Goal: Task Accomplishment & Management: Use online tool/utility

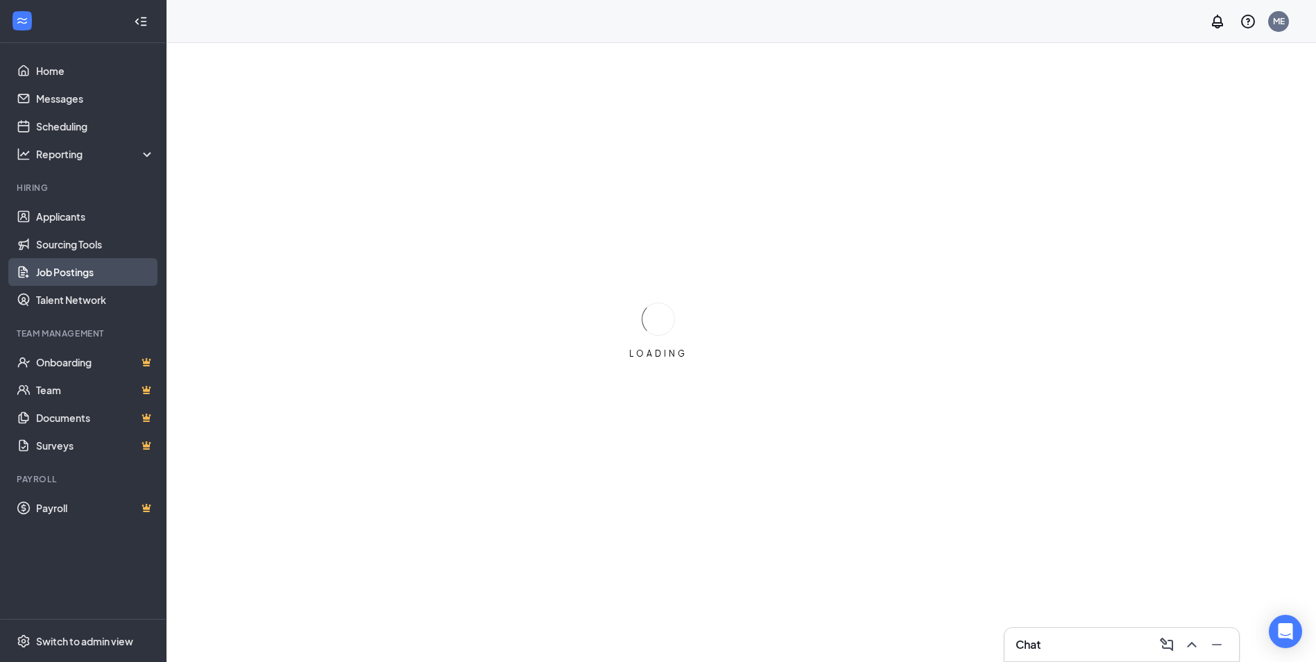
click at [92, 281] on link "Job Postings" at bounding box center [95, 272] width 119 height 28
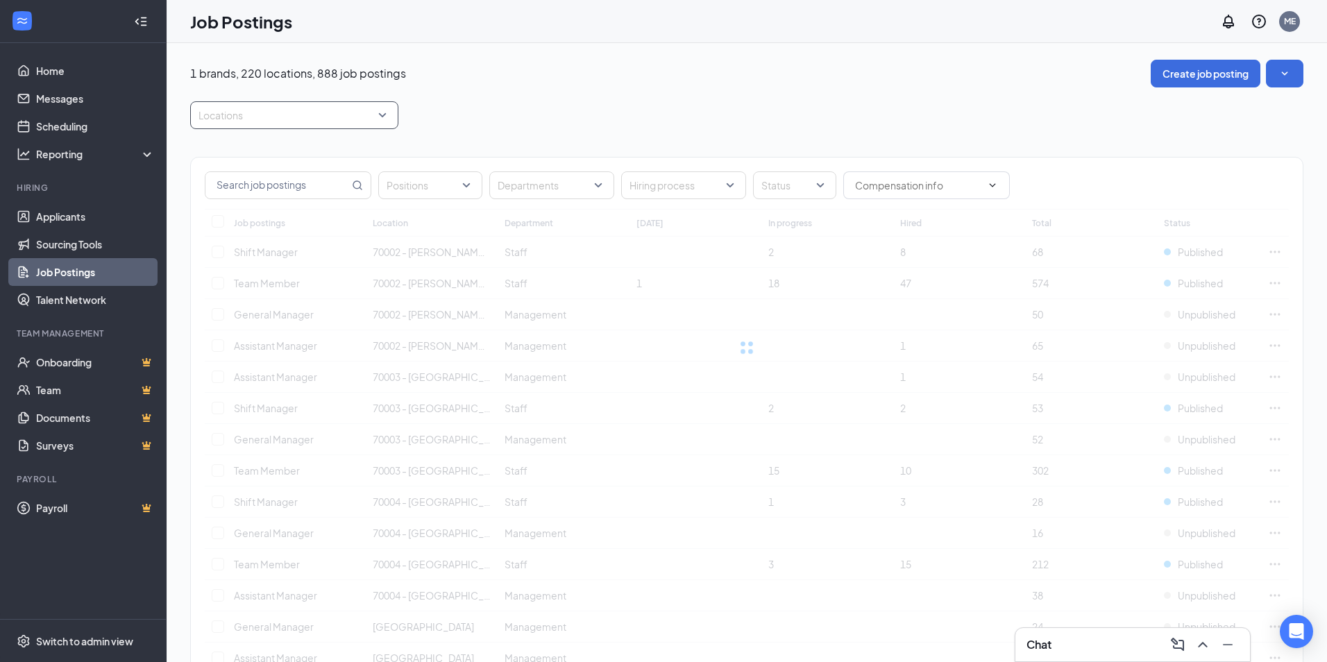
click at [246, 117] on div at bounding box center [287, 115] width 187 height 22
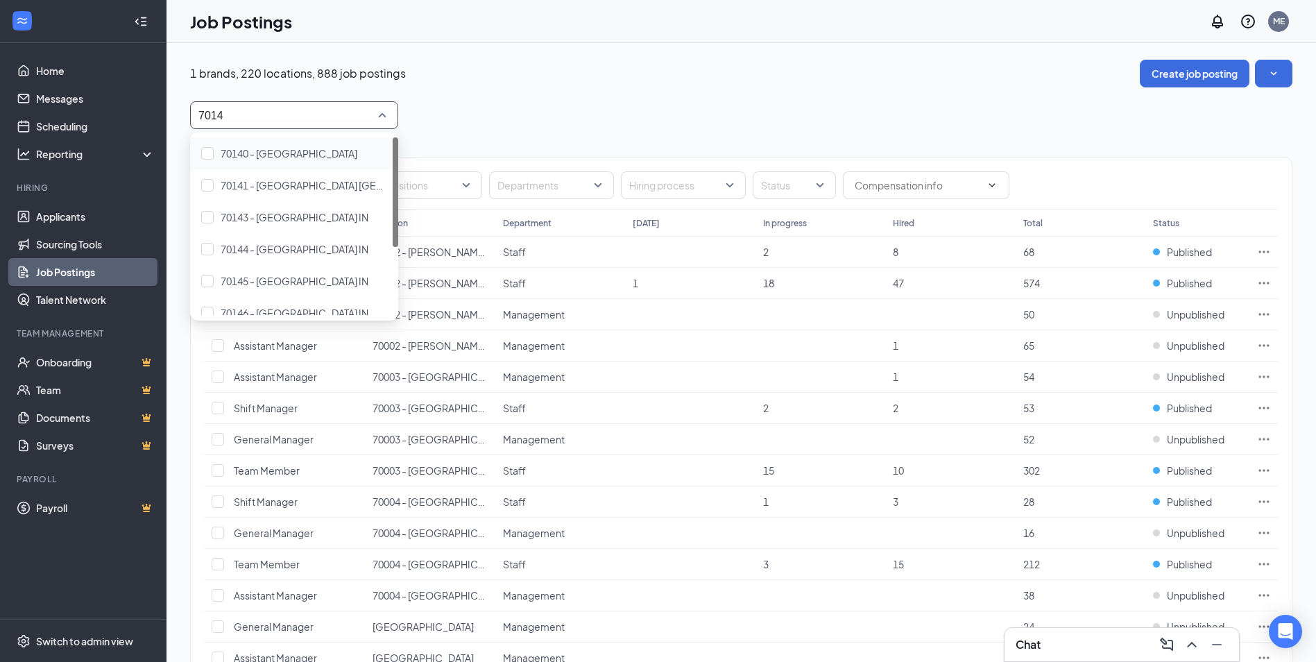
type input "70148"
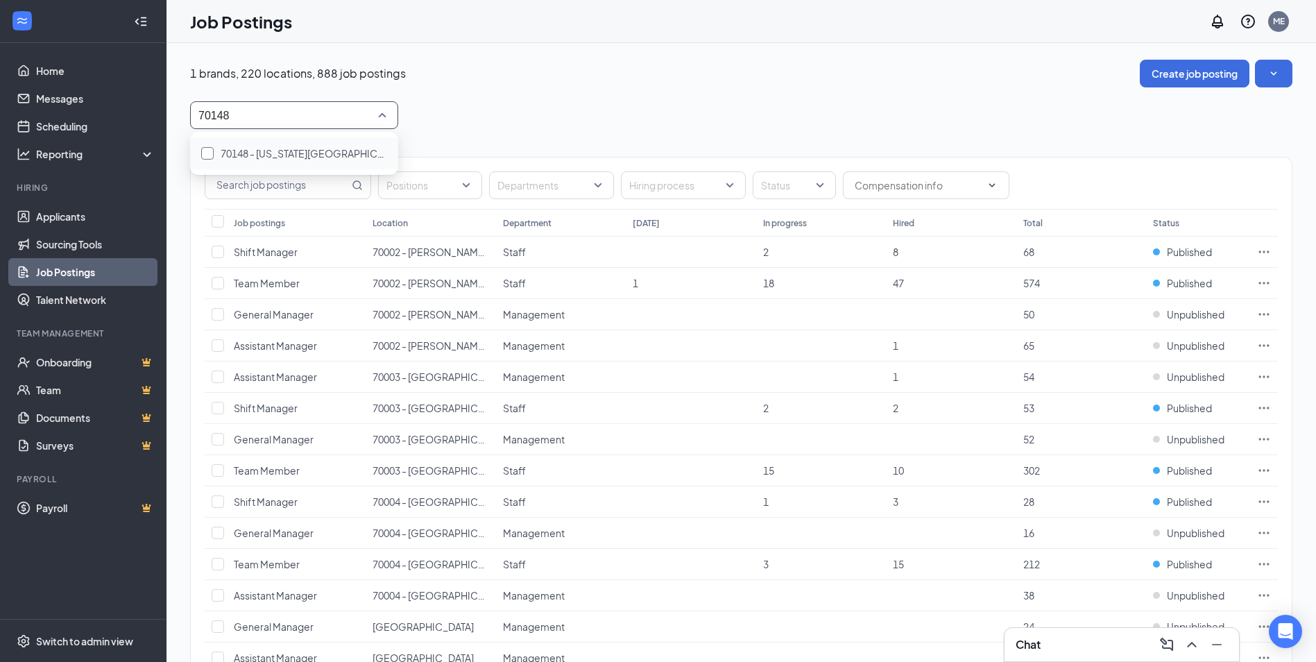
click at [248, 147] on span "70148 - [US_STATE][GEOGRAPHIC_DATA]" at bounding box center [315, 153] width 188 height 12
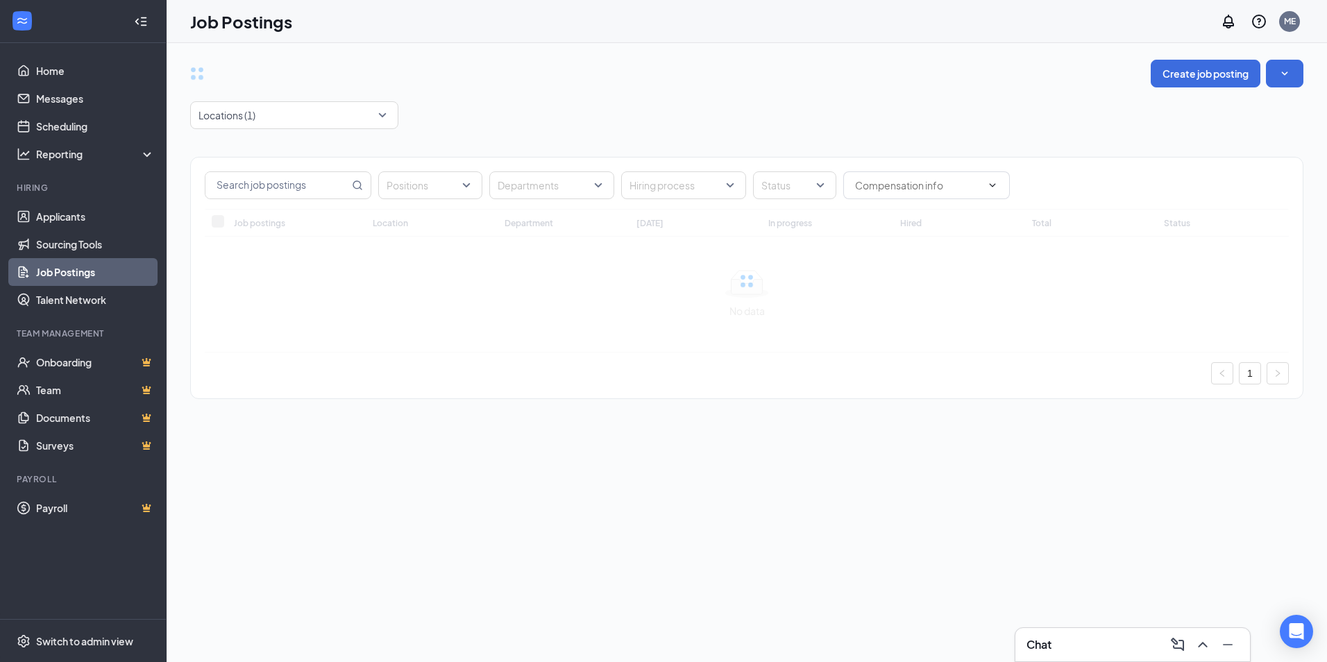
click at [647, 144] on div "Positions Departments Hiring process Status Job postings Location Department [D…" at bounding box center [746, 271] width 1113 height 284
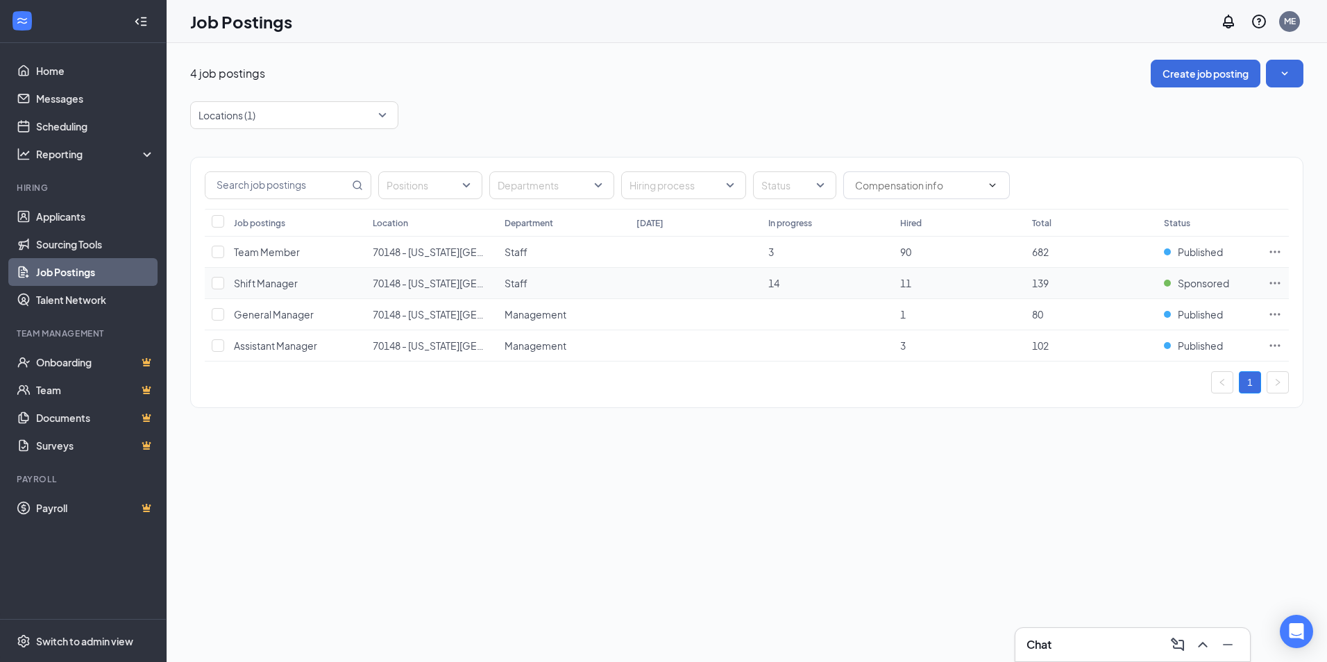
click at [1273, 282] on icon "Ellipses" at bounding box center [1275, 283] width 14 height 14
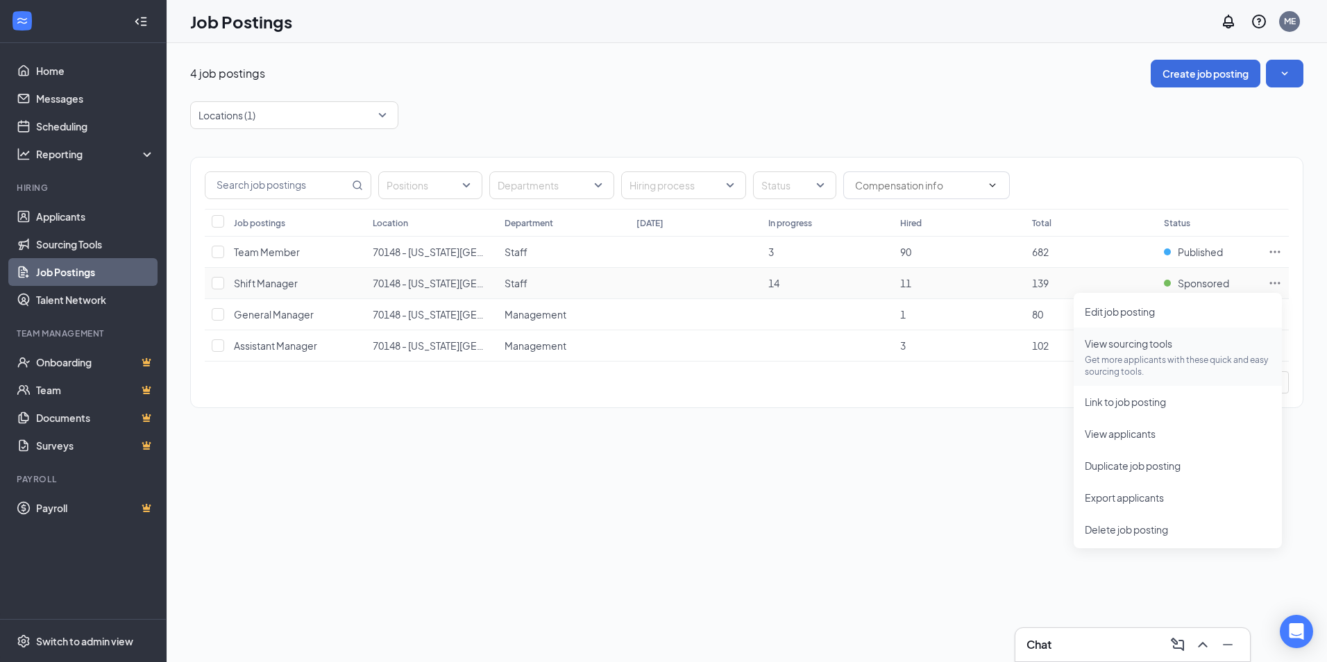
click at [1137, 355] on p "Get more applicants with these quick and easy sourcing tools." at bounding box center [1178, 366] width 186 height 24
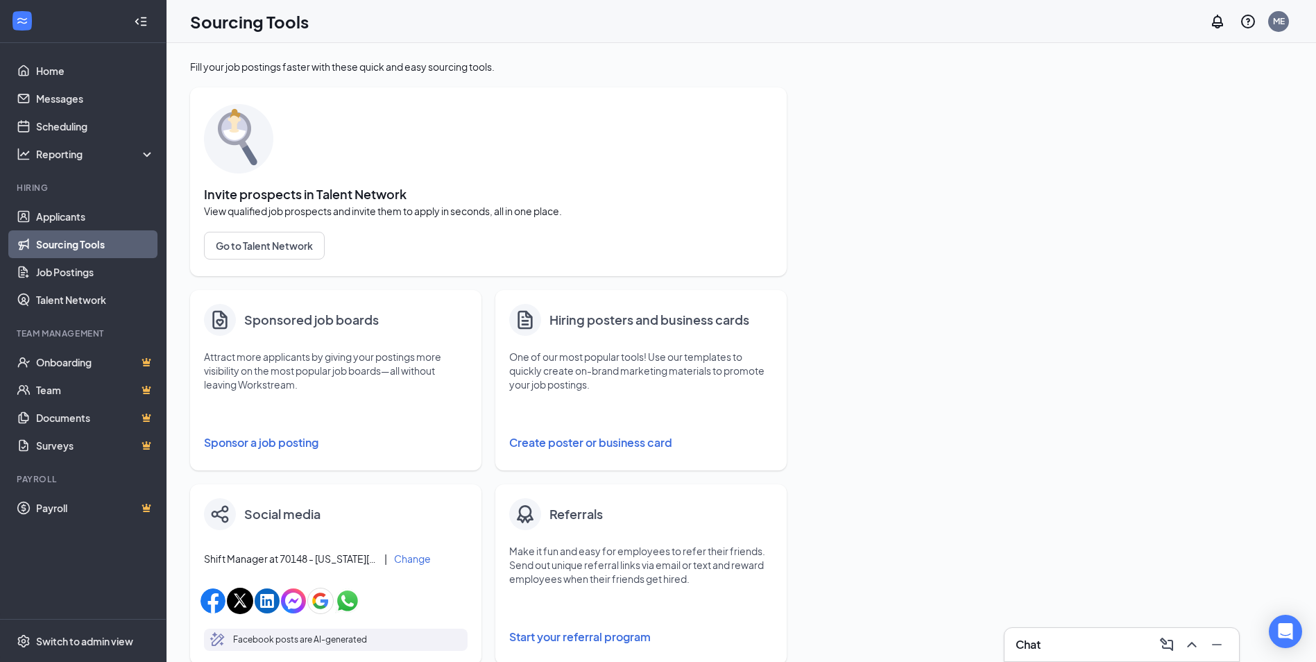
click at [289, 441] on button "Sponsor a job posting" at bounding box center [336, 443] width 264 height 28
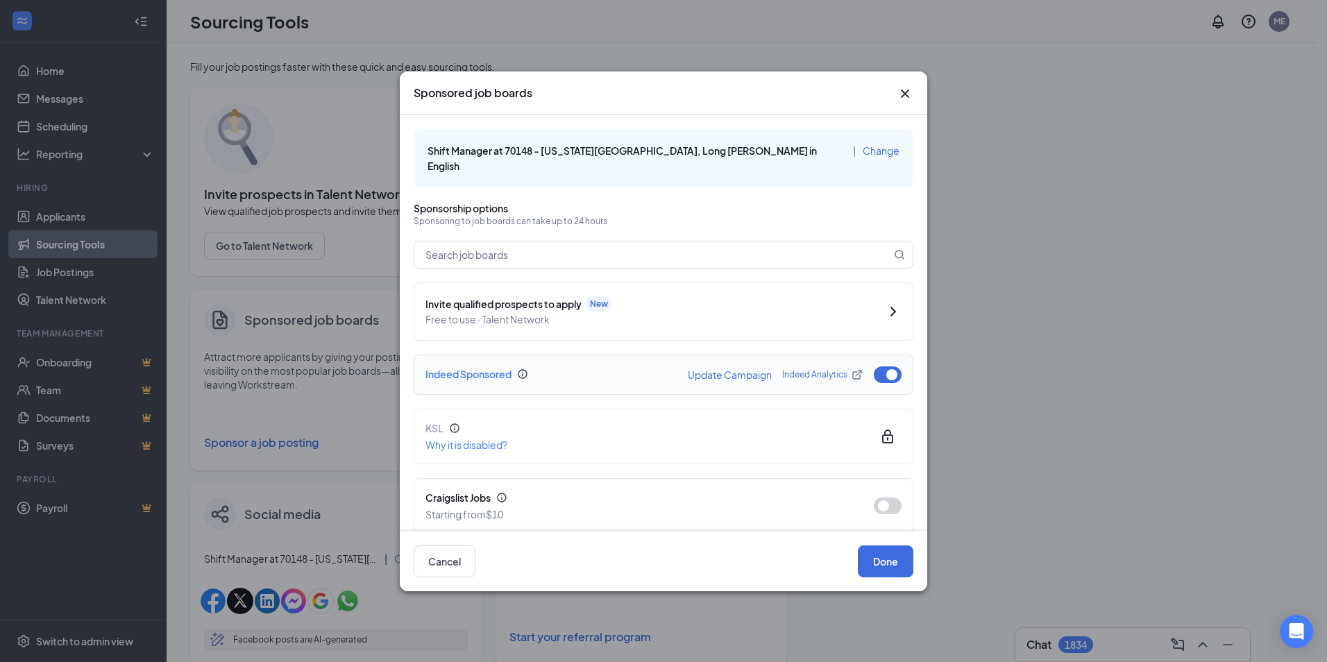
click at [881, 366] on button "button" at bounding box center [888, 374] width 28 height 17
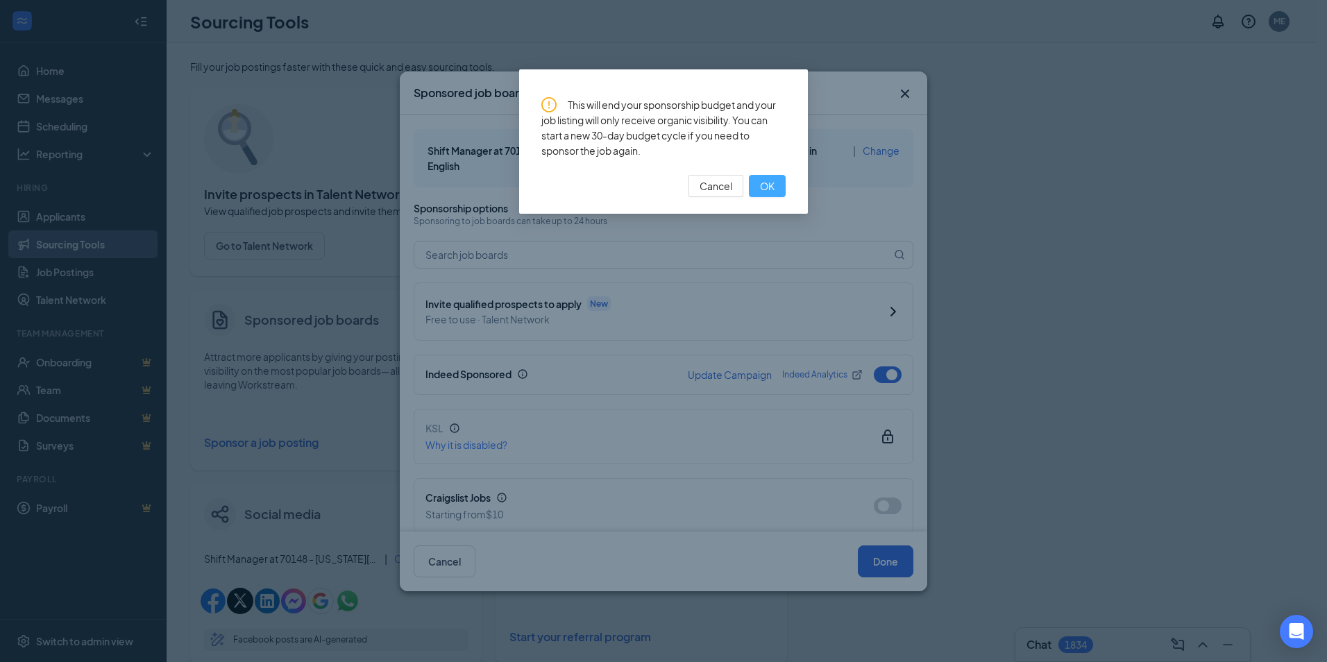
click at [769, 187] on span "OK" at bounding box center [767, 185] width 15 height 15
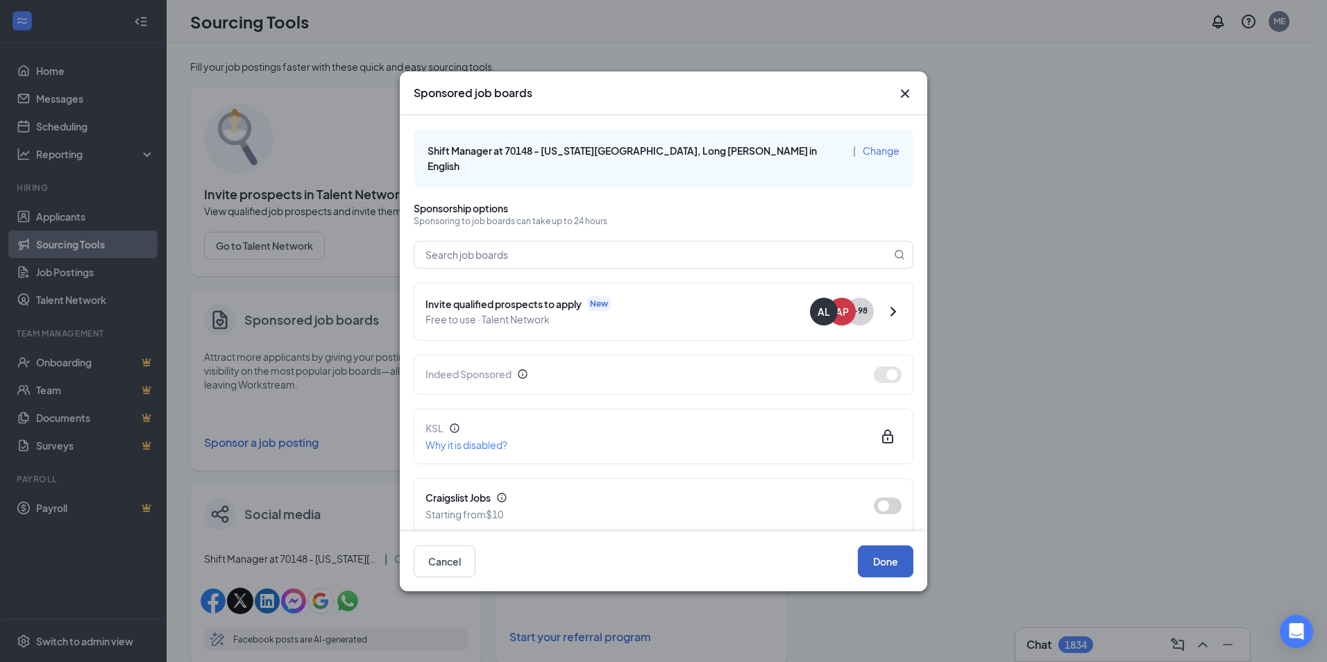
click at [888, 573] on button "Done" at bounding box center [886, 561] width 56 height 32
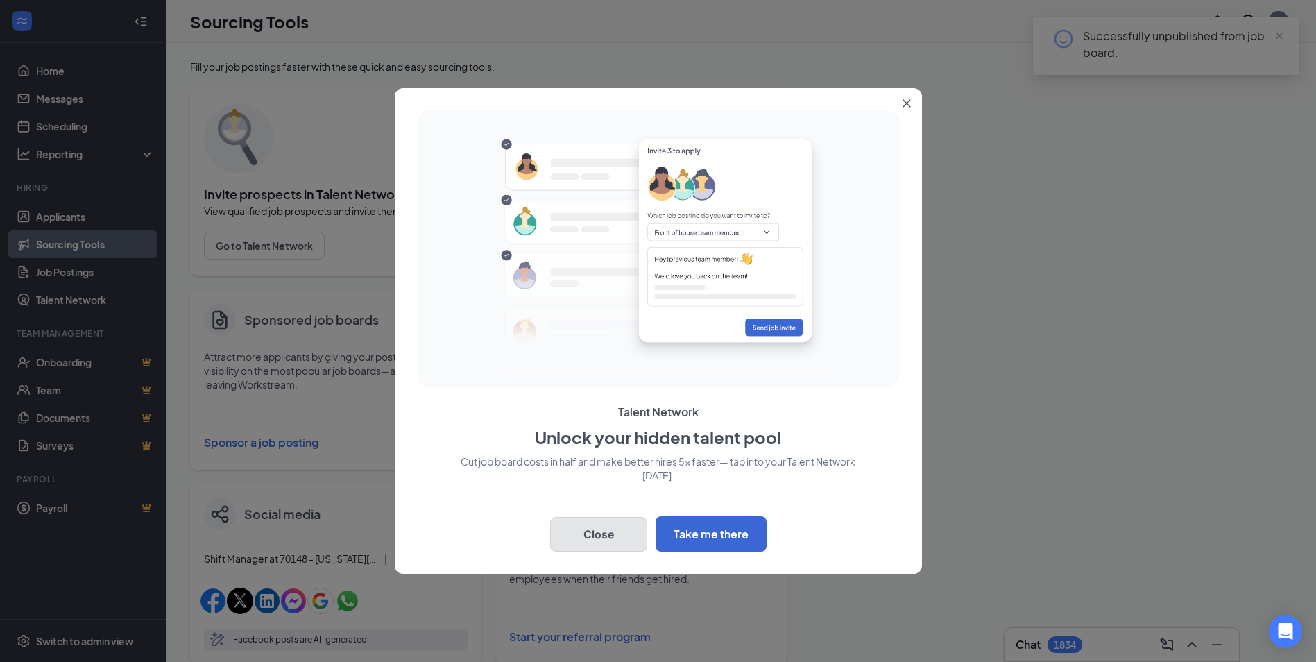
click at [591, 532] on button "Close" at bounding box center [598, 534] width 97 height 35
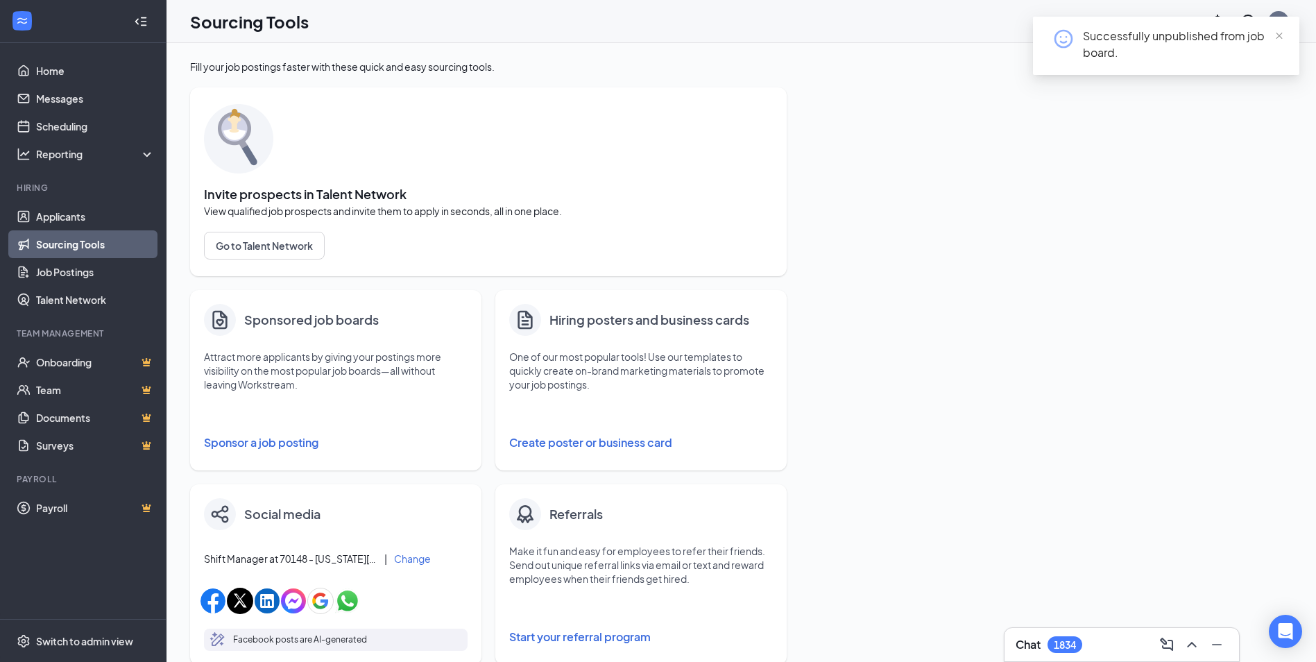
click at [214, 24] on h1 "Sourcing Tools" at bounding box center [249, 22] width 119 height 24
